Goal: Navigation & Orientation: Find specific page/section

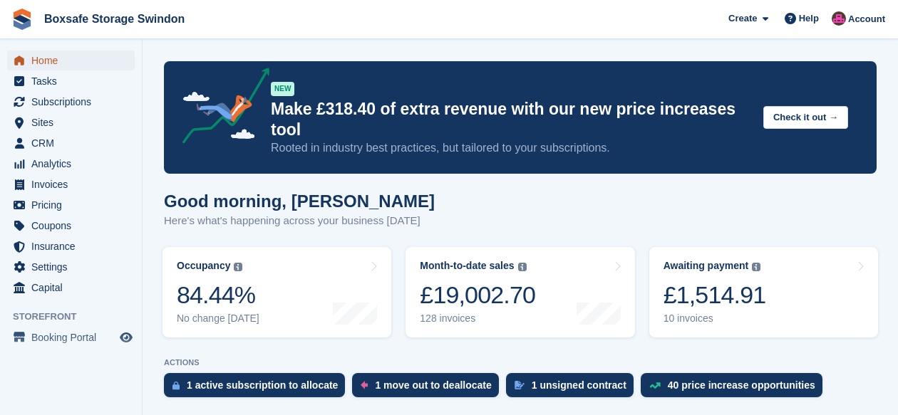
click at [31, 61] on link "Home" at bounding box center [71, 61] width 128 height 20
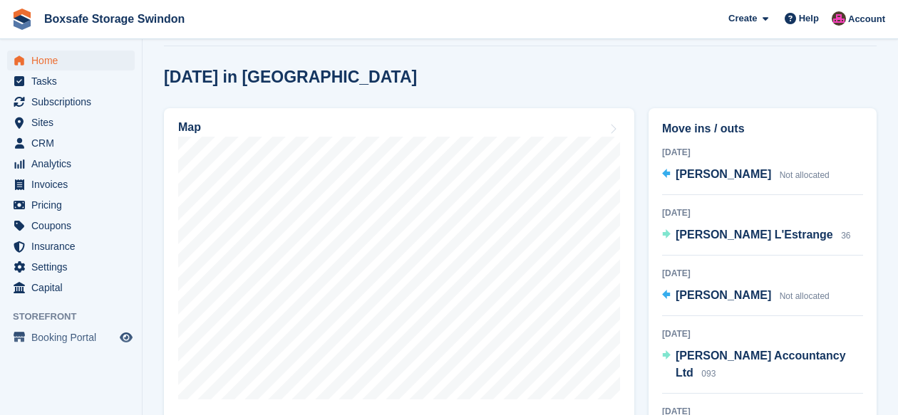
scroll to position [373, 0]
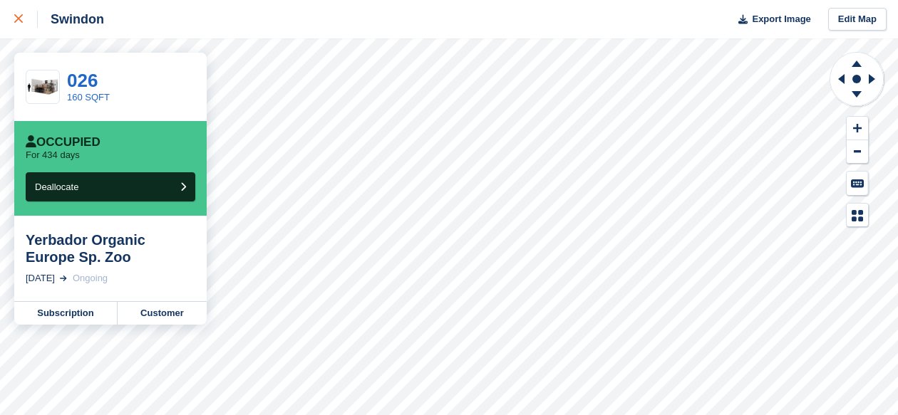
click at [21, 16] on icon at bounding box center [18, 18] width 9 height 9
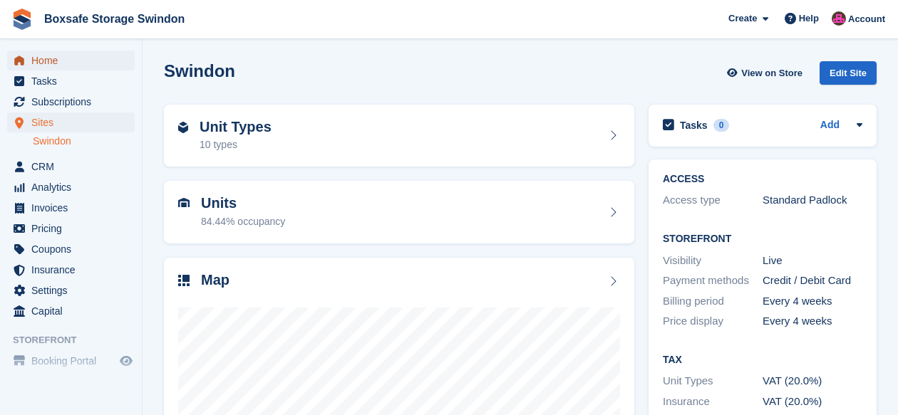
click at [46, 61] on span "Home" at bounding box center [73, 61] width 85 height 20
